Goal: Complete application form: Complete application form

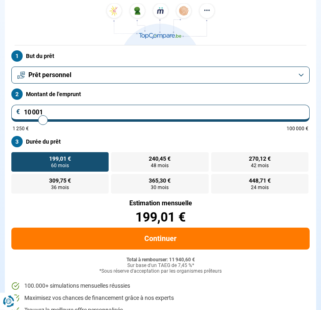
scroll to position [92, 0]
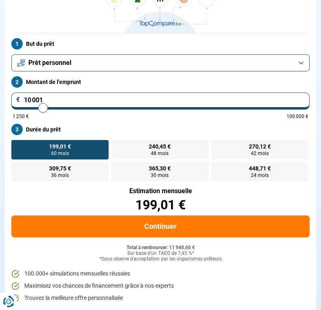
click at [269, 169] on span "448,71 €" at bounding box center [260, 169] width 22 height 6
click at [217, 167] on input "448,71 € 24 mois" at bounding box center [213, 164] width 5 height 5
radio input "true"
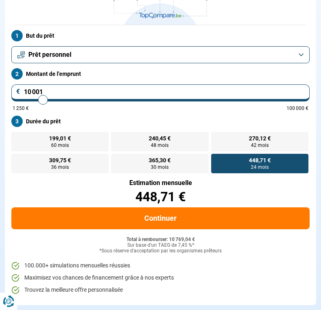
scroll to position [102, 0]
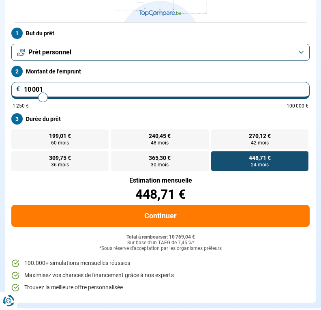
click at [178, 216] on button "Continuer" at bounding box center [160, 217] width 299 height 22
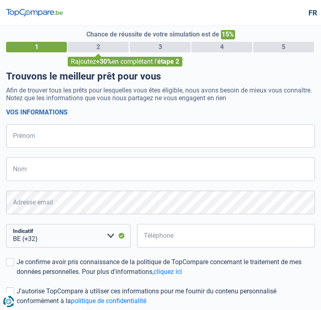
select select "32"
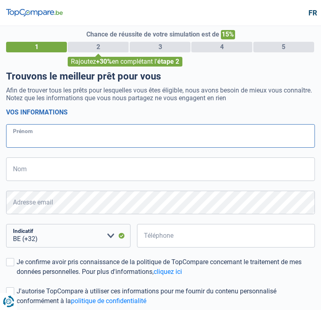
click at [122, 139] on input "Prénom" at bounding box center [160, 136] width 309 height 24
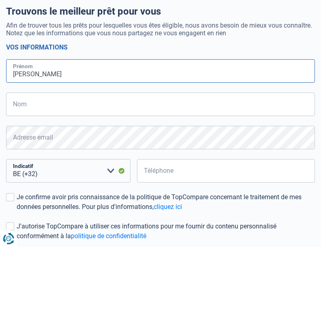
type input "Bruno"
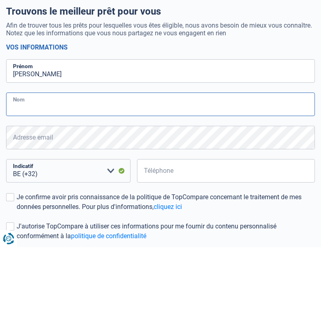
click at [179, 155] on input "Nom" at bounding box center [160, 167] width 309 height 24
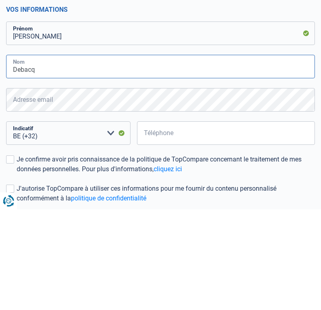
type input "Debacq"
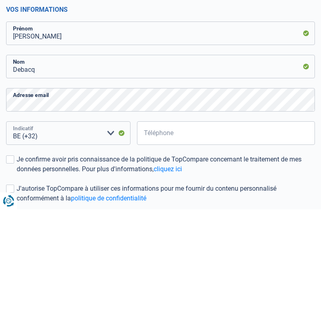
click at [107, 222] on select "BE (+32) LU (+352) Veuillez sélectionner une option" at bounding box center [68, 234] width 125 height 24
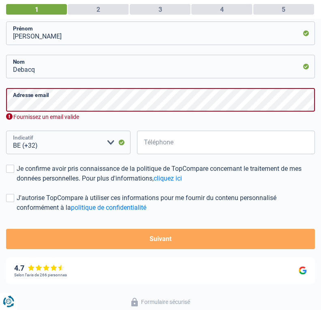
click at [72, 142] on select "BE (+32) LU (+352) Veuillez sélectionner une option" at bounding box center [68, 143] width 125 height 24
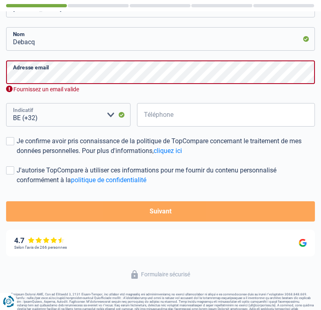
click at [110, 114] on select "BE (+32) LU (+352) Veuillez sélectionner une option" at bounding box center [68, 115] width 125 height 24
click at [59, 115] on select "BE (+32) LU (+352) Veuillez sélectionner une option" at bounding box center [68, 115] width 125 height 24
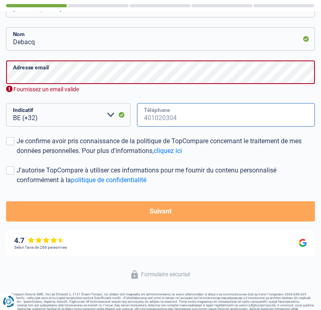
click at [189, 116] on input "Téléphone" at bounding box center [226, 115] width 178 height 24
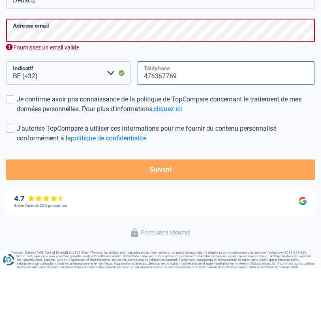
type input "476367769"
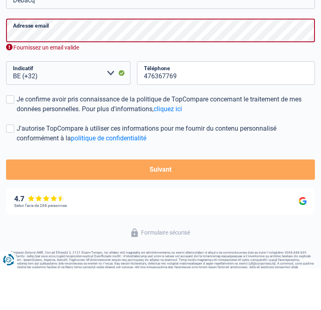
click at [10, 136] on label "Je confirme avoir pris connaissance de la politique de TopCompare concernant le…" at bounding box center [160, 145] width 309 height 19
click at [17, 156] on input "Je confirme avoir pris connaissance de la politique de TopCompare concernant le…" at bounding box center [17, 156] width 0 height 0
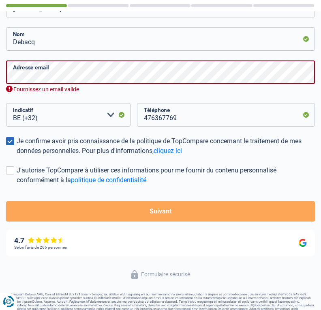
click at [14, 175] on label "J'autorise TopCompare à utiliser ces informations pour me fournir du contenu pe…" at bounding box center [160, 175] width 309 height 19
click at [17, 185] on input "J'autorise TopCompare à utiliser ces informations pour me fournir du contenu pe…" at bounding box center [17, 185] width 0 height 0
click at [221, 208] on button "Suivant" at bounding box center [160, 211] width 309 height 20
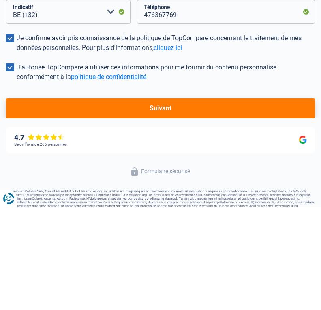
click at [244, 201] on button "Suivant" at bounding box center [160, 211] width 309 height 20
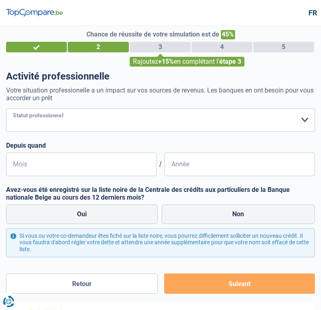
click at [110, 120] on select "Ouvrier Employé privé Employé public Invalide Indépendant Pensionné Chômeur Mut…" at bounding box center [160, 120] width 309 height 24
select select "independent"
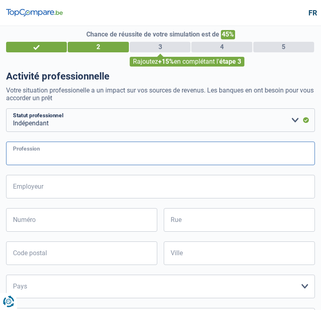
click at [122, 152] on input "Profession" at bounding box center [160, 154] width 309 height 24
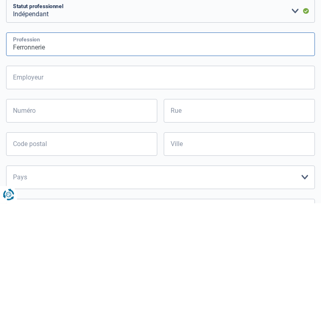
type input "Ferronnerie"
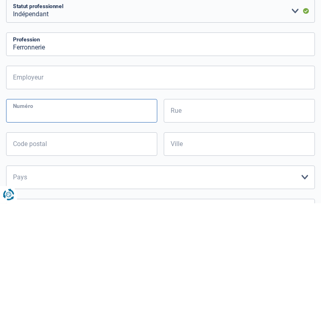
click at [127, 206] on input "Numéro" at bounding box center [81, 218] width 151 height 24
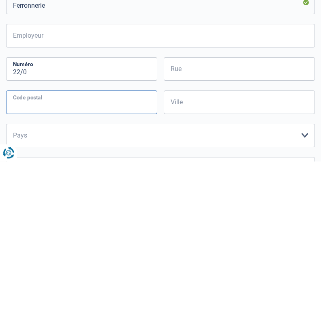
click at [136, 206] on div "22/0 Numéro Seuls les lettres et chiffres sont acceptés. Les caractères spéciau…" at bounding box center [160, 251] width 309 height 90
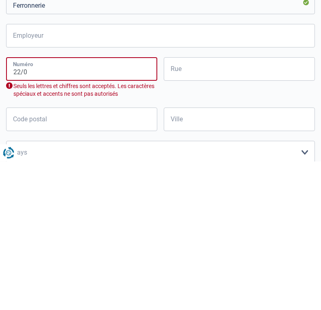
click at [56, 206] on input "22/0" at bounding box center [81, 218] width 151 height 24
click at [63, 206] on input "22/0" at bounding box center [81, 218] width 151 height 24
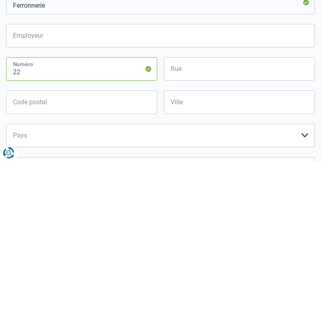
type input "22"
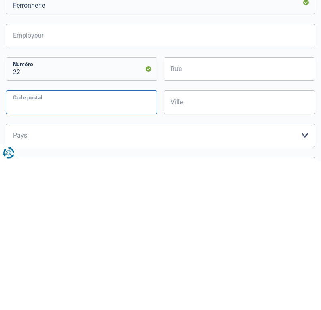
click at [98, 239] on input "Code postal" at bounding box center [81, 251] width 151 height 24
type input "7783"
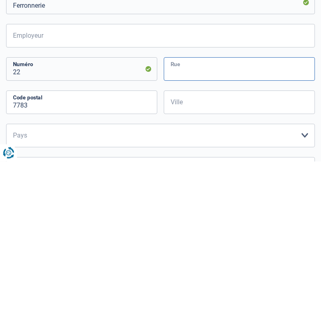
click at [240, 206] on input "Rue" at bounding box center [239, 218] width 151 height 24
type input "De la melune"
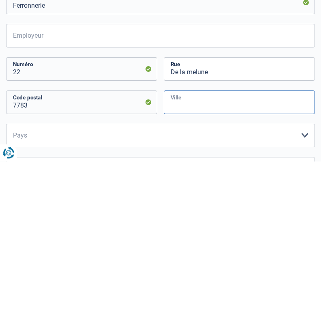
click at [235, 239] on input "Ville" at bounding box center [239, 251] width 151 height 24
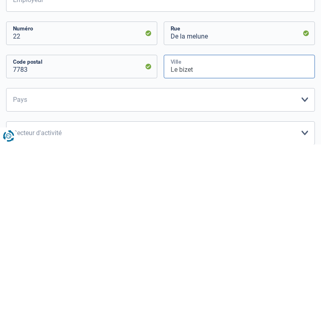
type input "Le bizet"
click at [111, 254] on select "Belgique Luxembourg Veuillez sélectionner une option" at bounding box center [160, 266] width 309 height 24
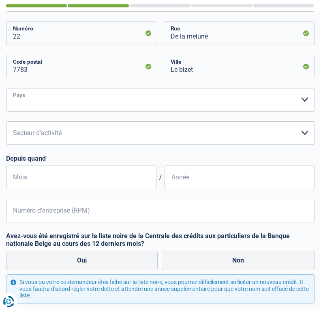
select select "BE"
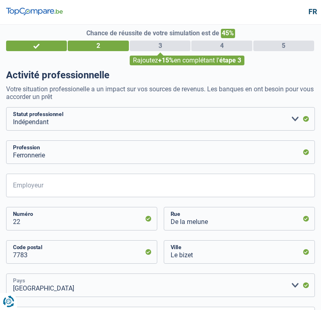
scroll to position [0, 0]
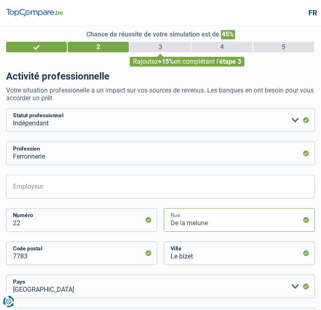
click at [274, 224] on input "De la melune" at bounding box center [239, 220] width 151 height 24
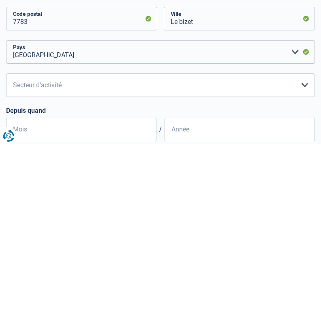
scroll to position [68, 0]
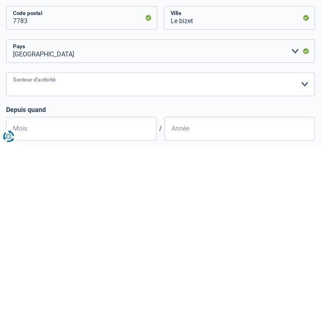
click at [308, 238] on select "Agriculture/Pêche Industrie Horeca Courier/Fitness/Taxi Construction Banques/As…" at bounding box center [160, 250] width 309 height 24
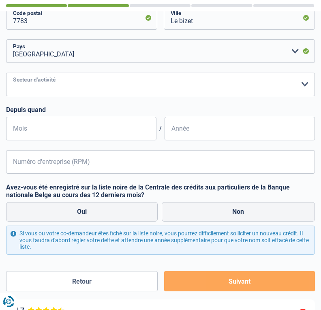
select select "smallCompanies"
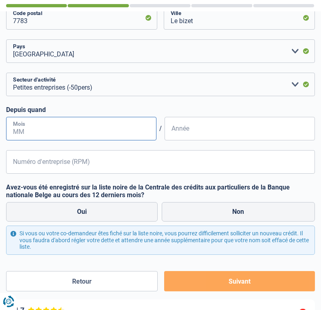
click at [122, 125] on input "Mois" at bounding box center [81, 129] width 151 height 24
type input "07"
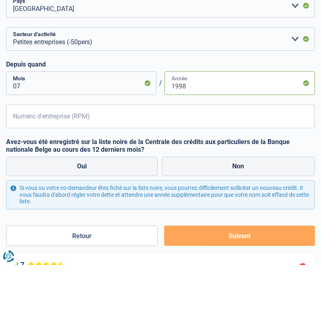
type input "1998"
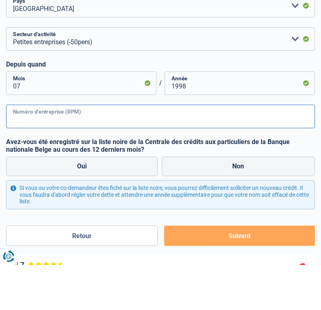
click at [107, 150] on input "Numéro d'entreprise (RPM)" at bounding box center [160, 162] width 309 height 24
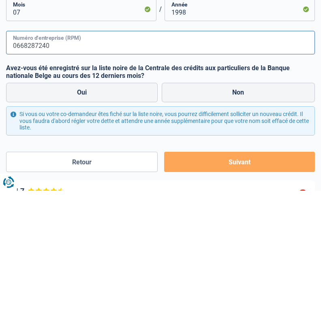
type input "0668287240"
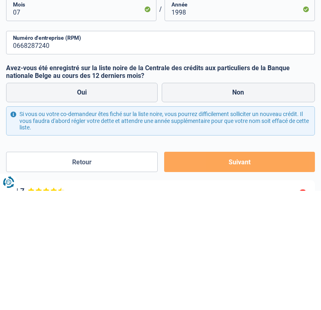
click at [274, 202] on label "Non" at bounding box center [239, 211] width 154 height 19
click at [274, 202] on input "Non" at bounding box center [239, 211] width 154 height 19
radio input "true"
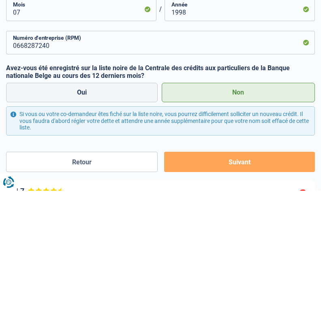
scroll to position [302, 0]
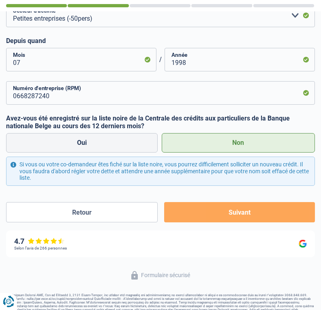
click at [260, 215] on button "Suivant" at bounding box center [239, 212] width 151 height 20
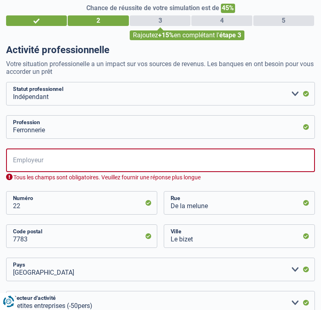
scroll to position [0, 0]
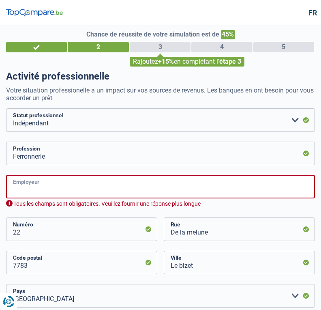
click at [209, 183] on input "Employeur" at bounding box center [160, 187] width 309 height 24
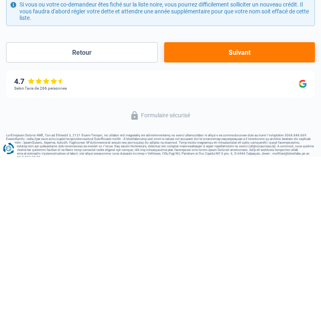
scroll to position [315, 0]
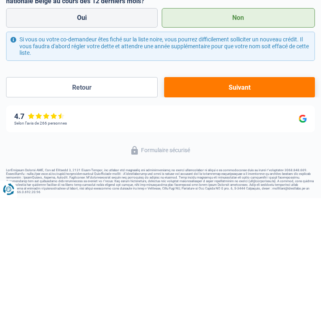
type input "Debacq bruno"
click at [259, 190] on button "Suivant" at bounding box center [239, 200] width 151 height 20
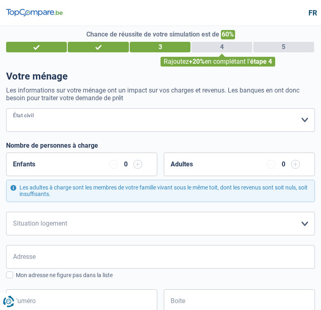
click at [175, 119] on select "Célibataire Marié(e) Cohabitant(e) légal(e) Divorcé(e) Veuf(ve) Séparé (de fait…" at bounding box center [160, 120] width 309 height 24
select select "married"
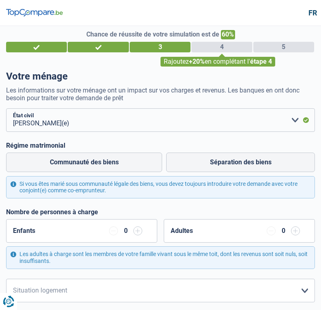
click at [143, 162] on label "Communauté des biens" at bounding box center [84, 162] width 156 height 19
click at [143, 162] on input "Communauté des biens" at bounding box center [84, 162] width 156 height 19
radio input "true"
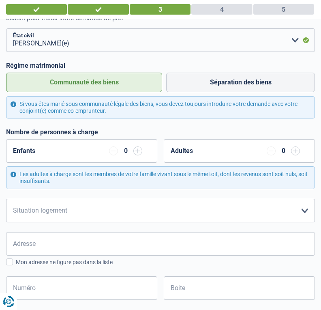
scroll to position [82, 0]
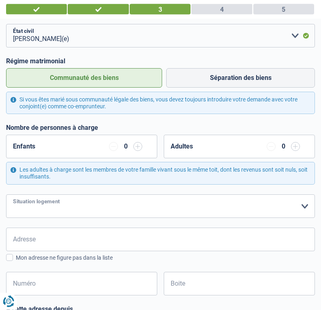
click at [306, 205] on select "Locataire Propriétaire avec prêt hypothécaire Propriétaire sans prêt hypothécai…" at bounding box center [160, 207] width 309 height 24
select select "ownerWithoutMortgage"
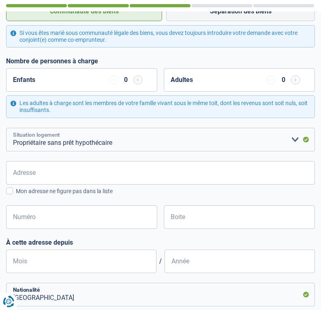
scroll to position [154, 0]
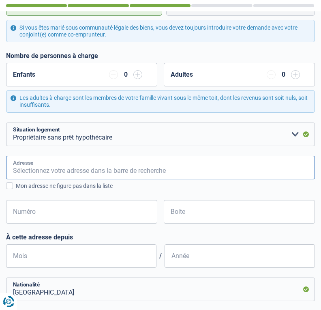
click at [142, 164] on input "Adresse" at bounding box center [160, 168] width 309 height 24
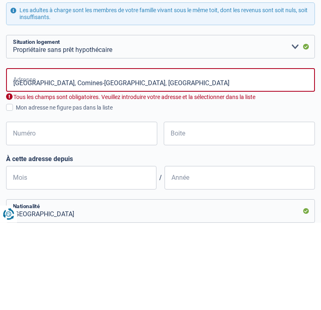
scroll to position [242, 0]
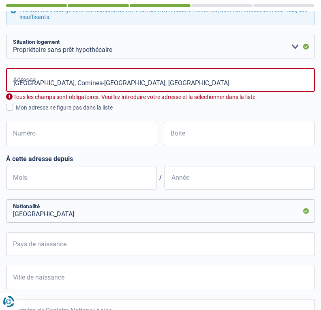
type input "Rue de la Mélune, 7783, Comines-Warneton, BE"
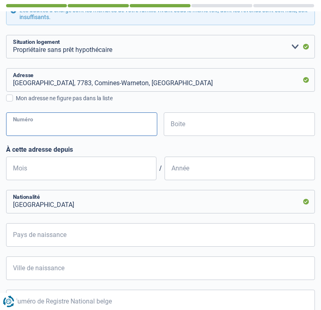
click at [122, 124] on input "Numéro" at bounding box center [81, 124] width 151 height 24
type input "22"
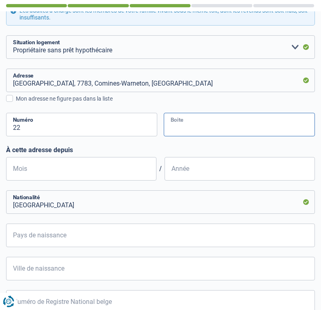
click at [235, 118] on input "Boite" at bounding box center [239, 125] width 151 height 24
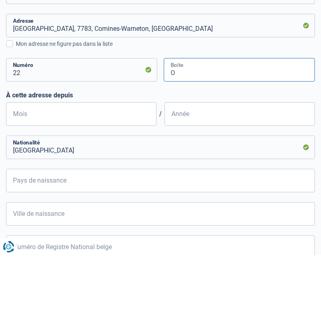
type input "O"
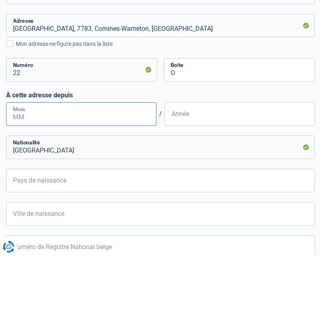
click at [103, 157] on input "Mois" at bounding box center [81, 169] width 151 height 24
type input "09"
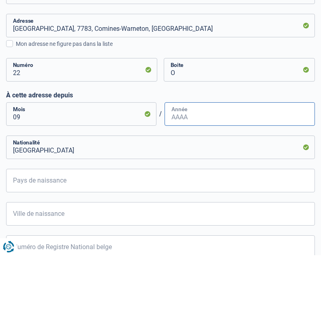
click at [247, 157] on input "Année" at bounding box center [240, 169] width 151 height 24
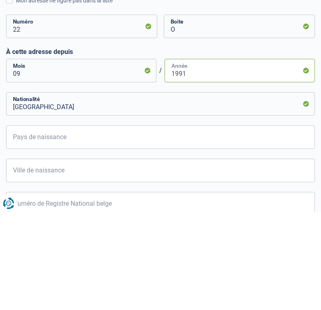
type input "1991"
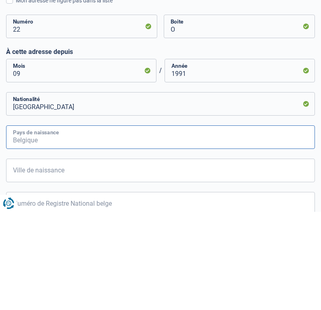
click at [265, 224] on input "Pays de naissance" at bounding box center [160, 236] width 309 height 24
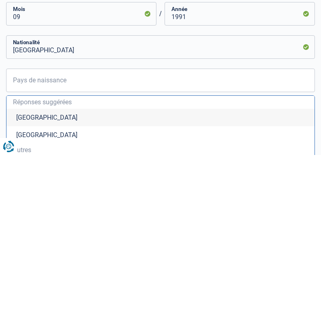
click at [73, 264] on li "Belgique" at bounding box center [160, 272] width 308 height 17
type input "Belgique"
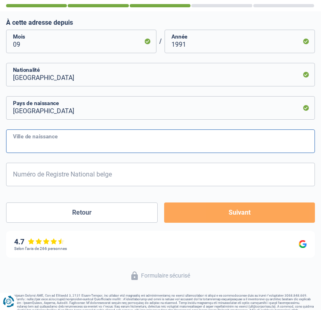
click at [171, 141] on input "Ville de naissance" at bounding box center [160, 141] width 309 height 24
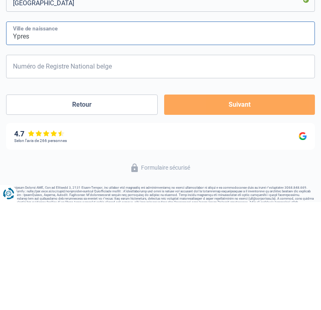
type input "Ypres"
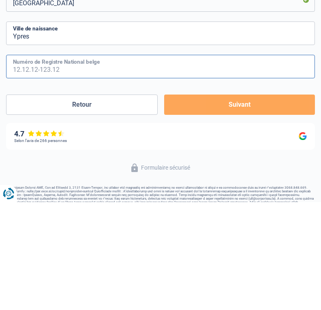
click at [144, 163] on input "Numéro de Registre National belge" at bounding box center [160, 175] width 309 height 24
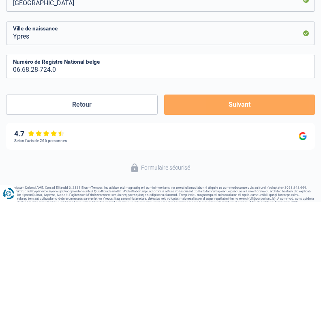
click at [264, 203] on button "Suivant" at bounding box center [239, 213] width 151 height 20
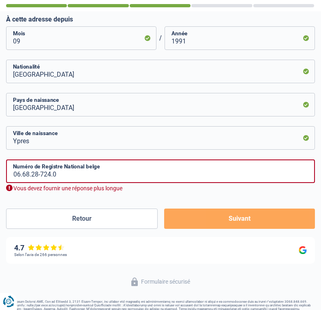
scroll to position [378, 0]
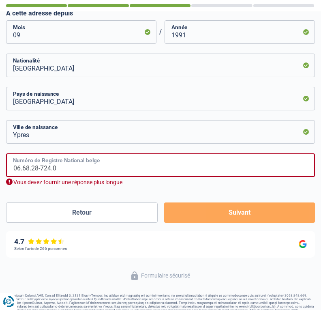
click at [152, 165] on input "06.68.28-724.0" at bounding box center [160, 165] width 309 height 24
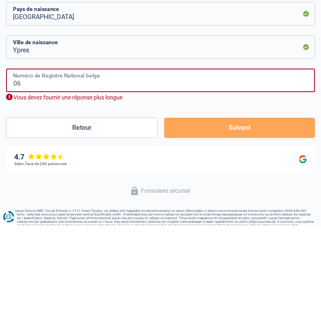
type input "0"
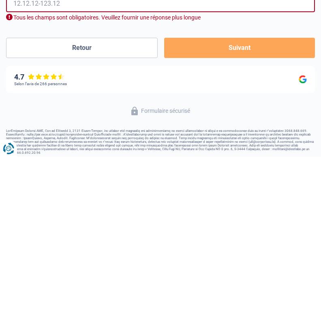
scroll to position [391, 0]
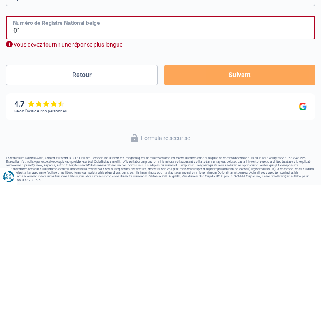
type input "0"
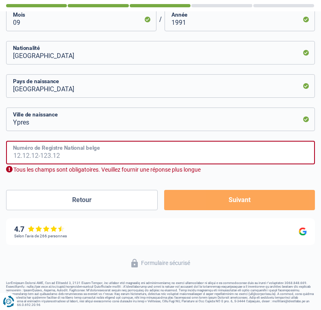
click at [47, 154] on input "Numéro de Registre National belge" at bounding box center [160, 153] width 309 height 24
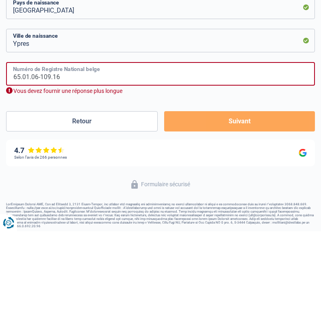
scroll to position [382, 0]
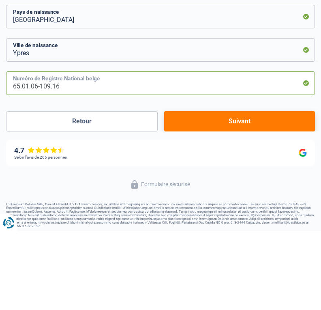
type input "65.01.06-109.16"
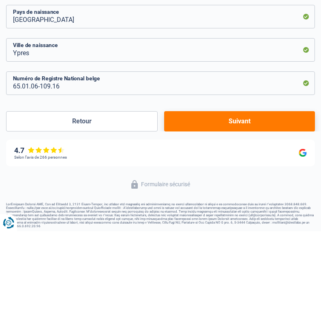
click at [245, 190] on button "Suivant" at bounding box center [239, 200] width 151 height 20
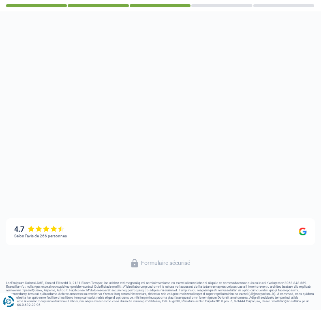
scroll to position [178, 0]
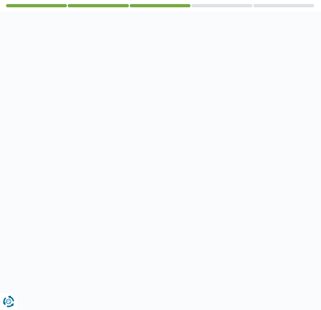
select select "netSalary"
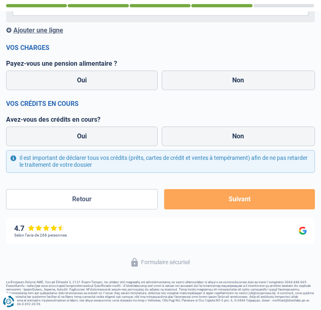
click at [269, 75] on label "Non" at bounding box center [239, 80] width 154 height 19
click at [269, 75] on input "Non" at bounding box center [239, 80] width 154 height 19
radio input "true"
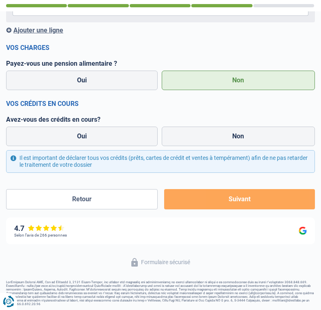
click at [258, 135] on label "Non" at bounding box center [239, 136] width 154 height 19
click at [258, 135] on input "Non" at bounding box center [239, 136] width 154 height 19
radio input "true"
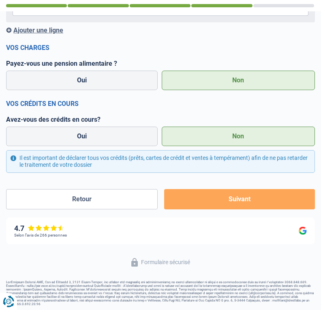
click at [244, 203] on button "Suivant" at bounding box center [239, 199] width 151 height 20
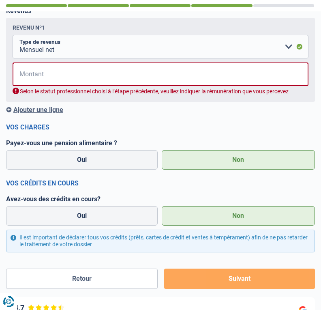
scroll to position [86, 0]
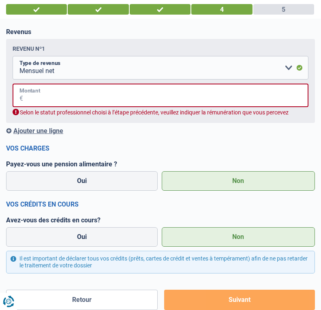
click at [133, 98] on input "Montant" at bounding box center [166, 96] width 286 height 24
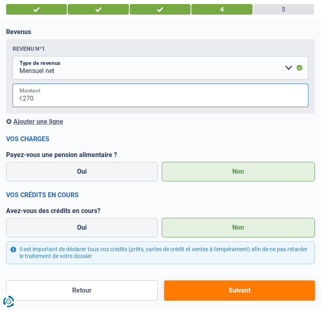
type input "2.700"
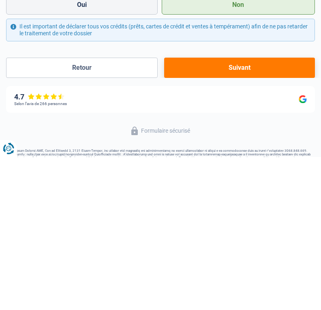
click at [266, 211] on button "Suivant" at bounding box center [239, 221] width 151 height 20
